Goal: Check status: Check status

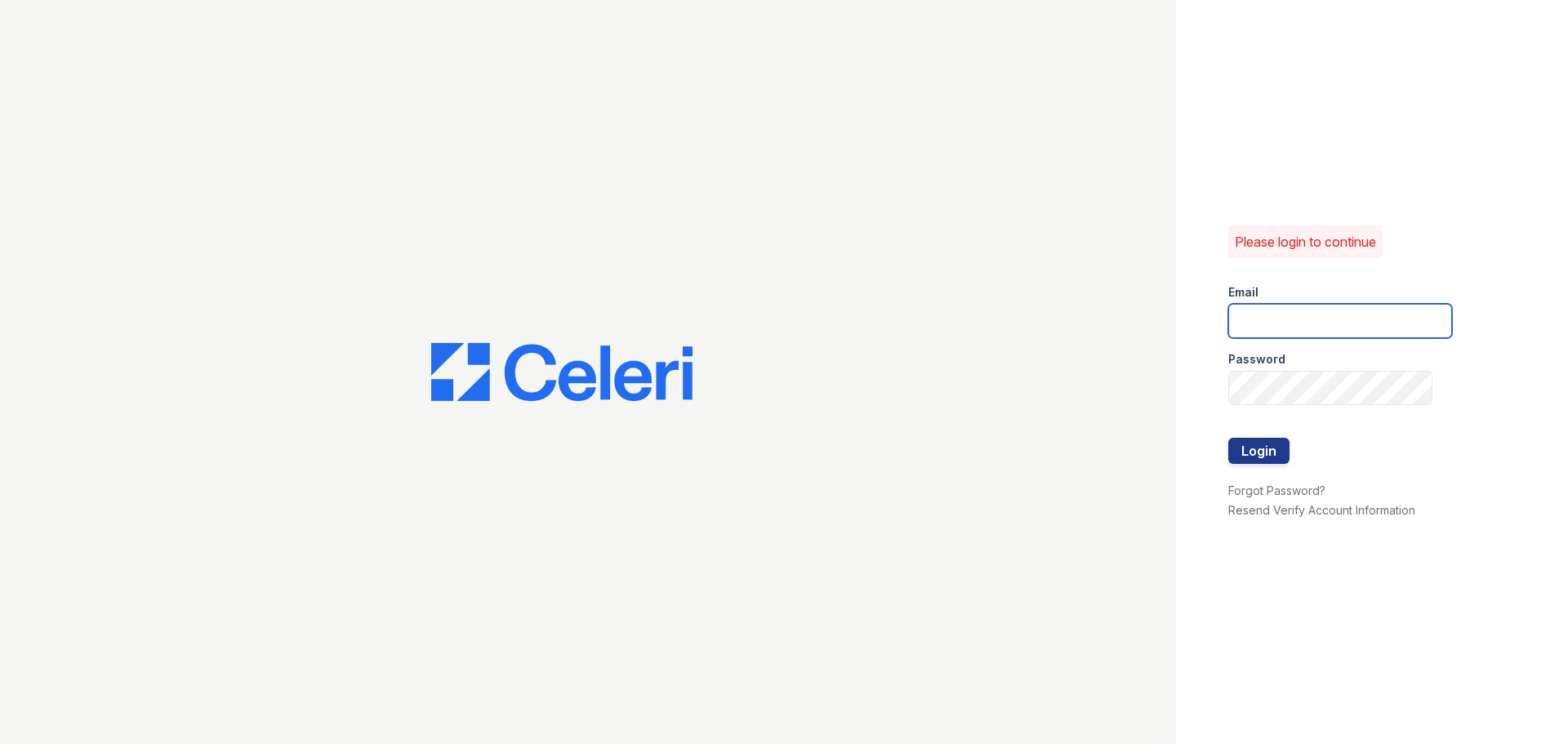
type input "[EMAIL_ADDRESS][DOMAIN_NAME]"
click at [1273, 444] on button "Login" at bounding box center [1258, 451] width 61 height 26
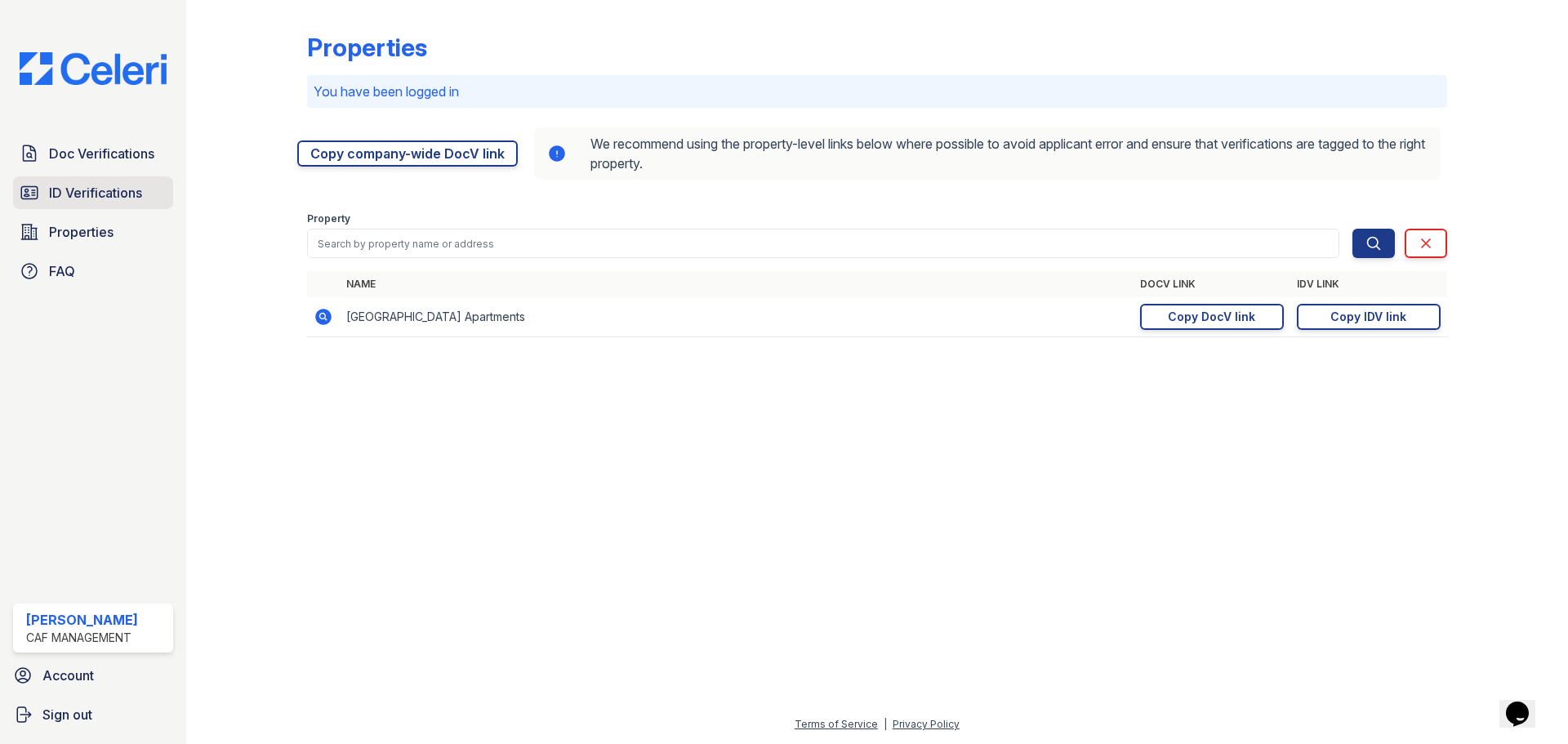
click at [98, 202] on span "ID Verifications" at bounding box center [96, 193] width 93 height 20
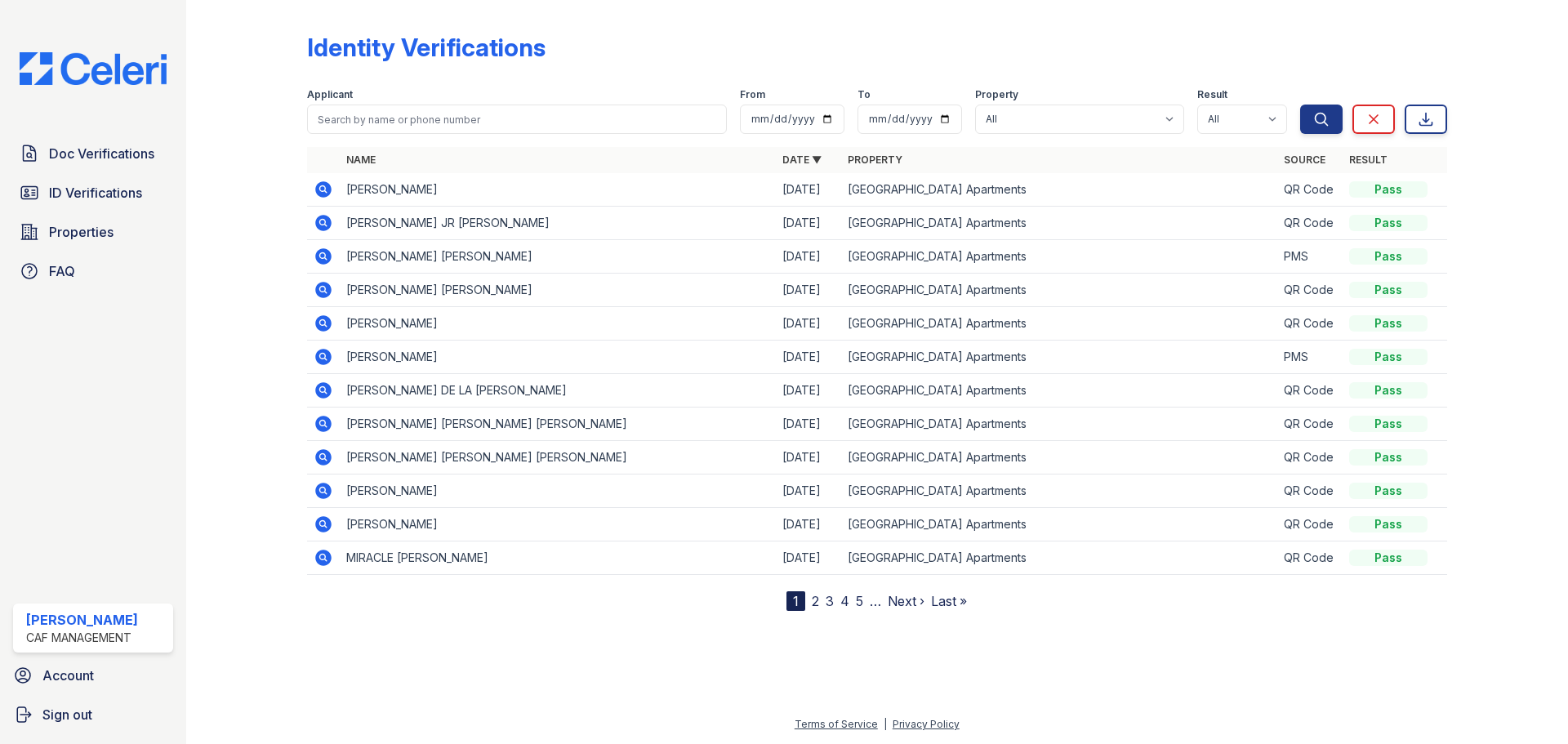
click at [324, 185] on icon at bounding box center [323, 189] width 16 height 16
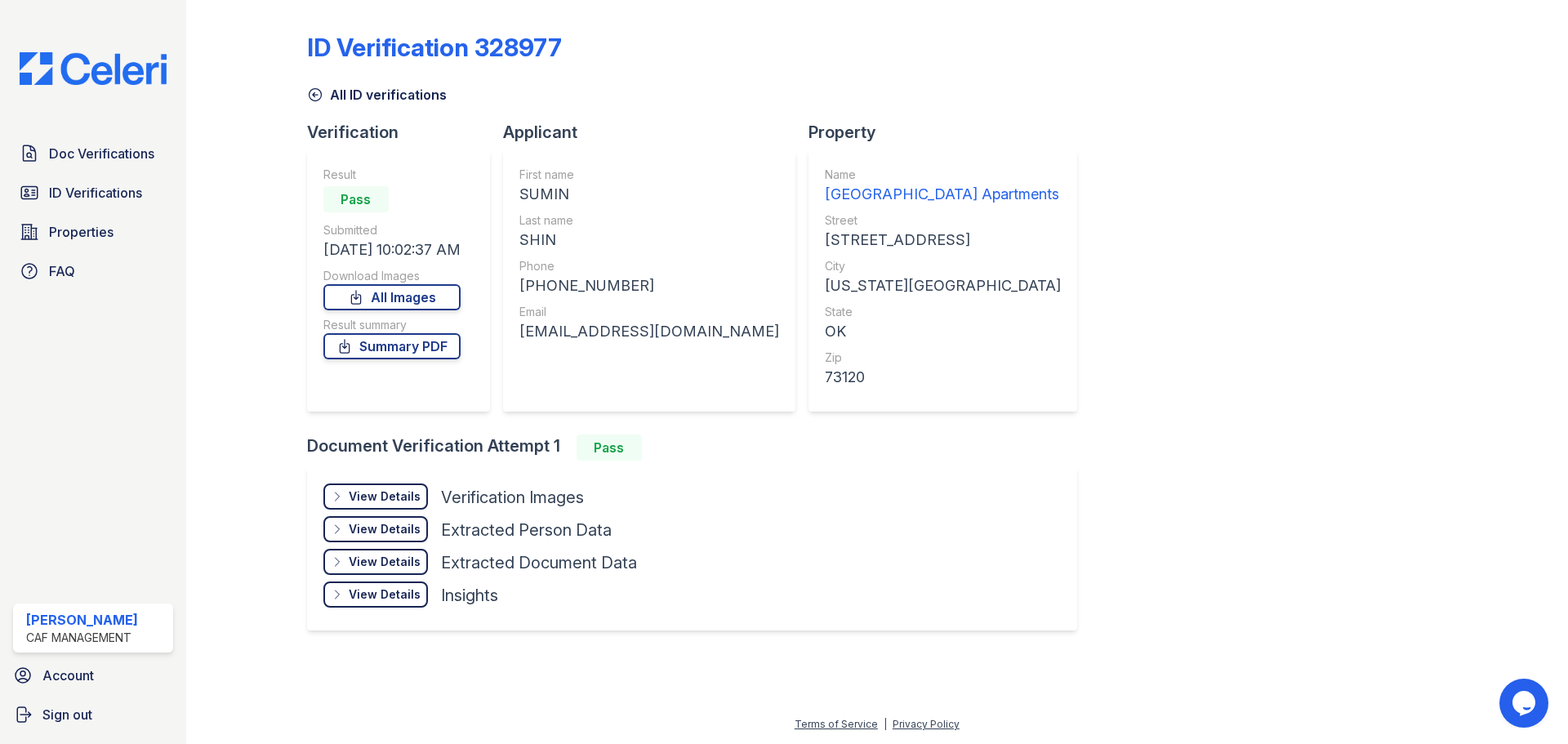
click at [338, 489] on div "View Details Details" at bounding box center [375, 497] width 104 height 26
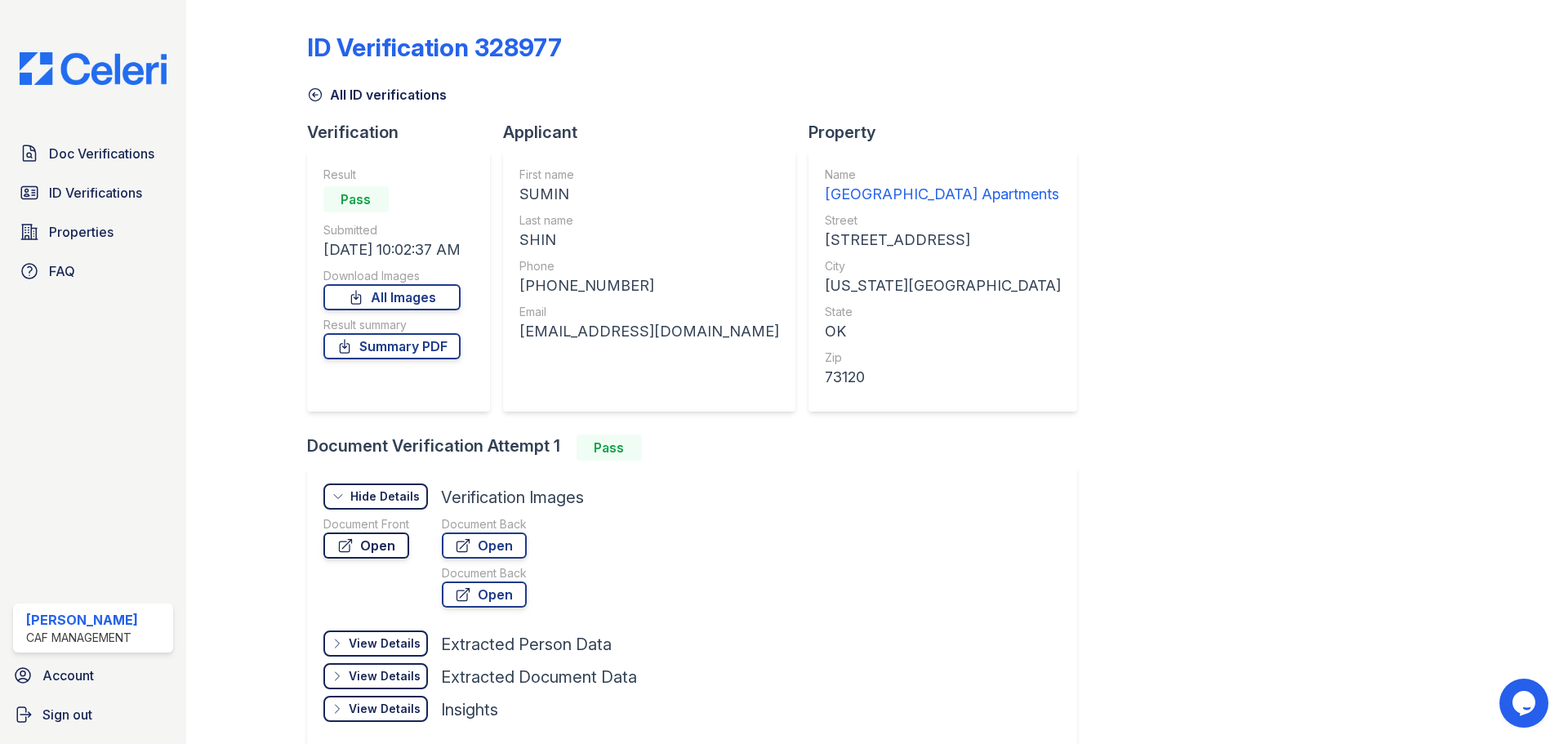
click at [367, 546] on link "Open" at bounding box center [367, 546] width 86 height 26
